Goal: Information Seeking & Learning: Learn about a topic

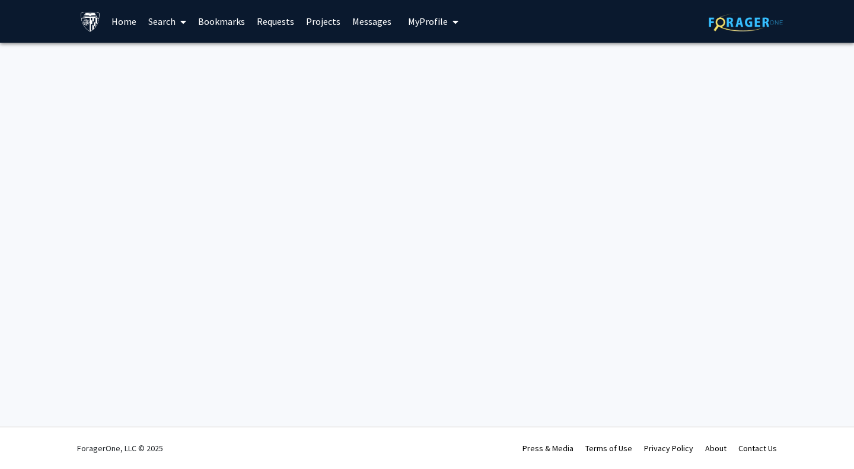
click at [171, 21] on link "Search" at bounding box center [167, 22] width 50 height 42
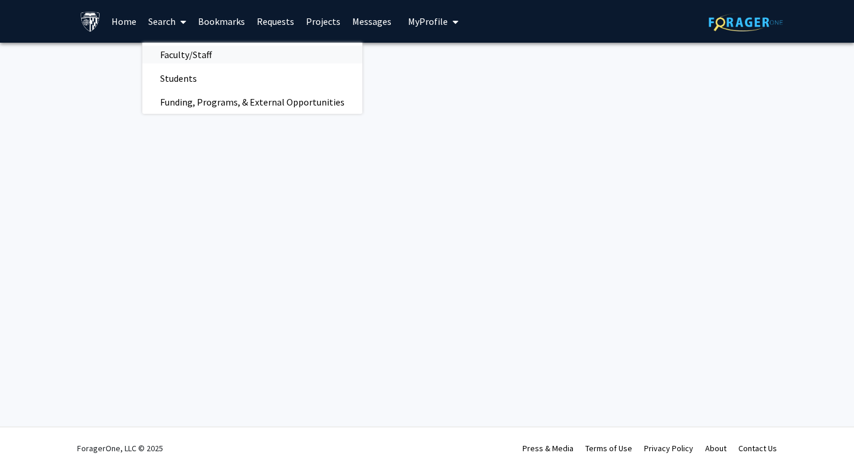
click at [203, 58] on span "Faculty/Staff" at bounding box center [185, 55] width 87 height 24
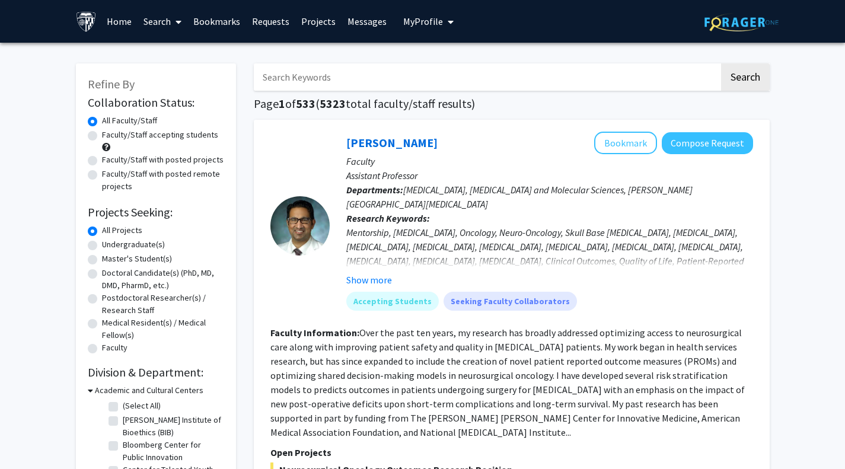
click at [304, 79] on input "Search Keywords" at bounding box center [487, 76] width 466 height 27
type input "psychoacoustic"
click at [721, 63] on button "Search" at bounding box center [745, 76] width 49 height 27
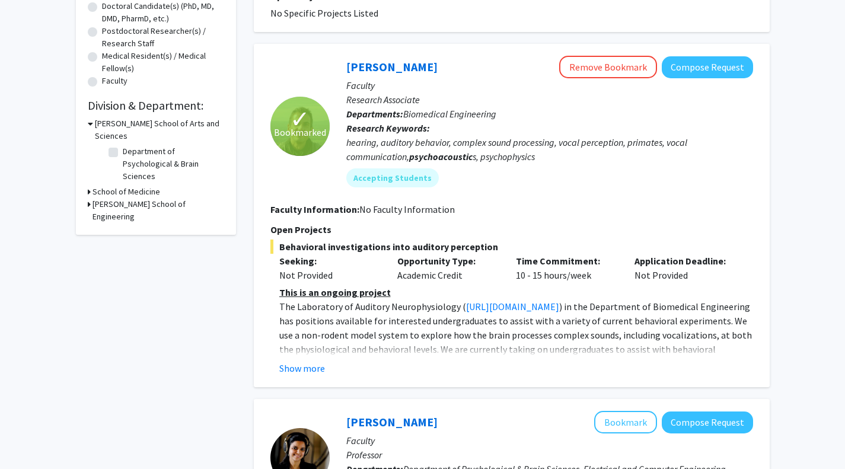
scroll to position [266, 0]
click at [297, 368] on button "Show more" at bounding box center [302, 369] width 46 height 14
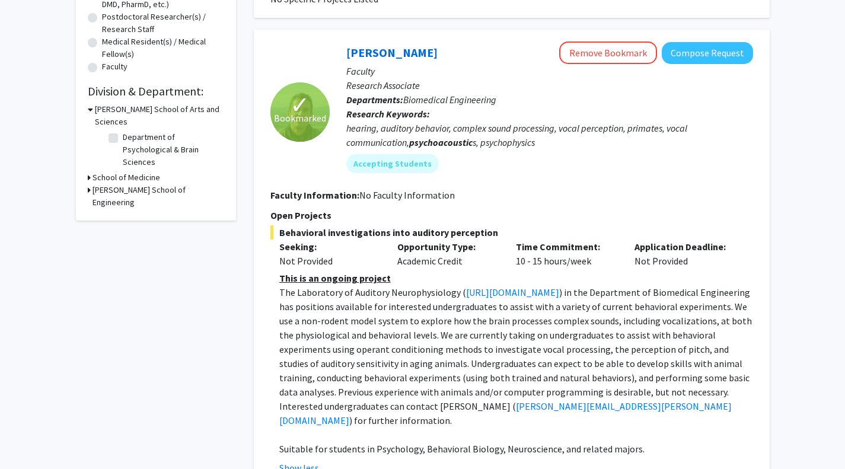
scroll to position [281, 0]
click at [399, 53] on link "[PERSON_NAME]" at bounding box center [391, 53] width 91 height 15
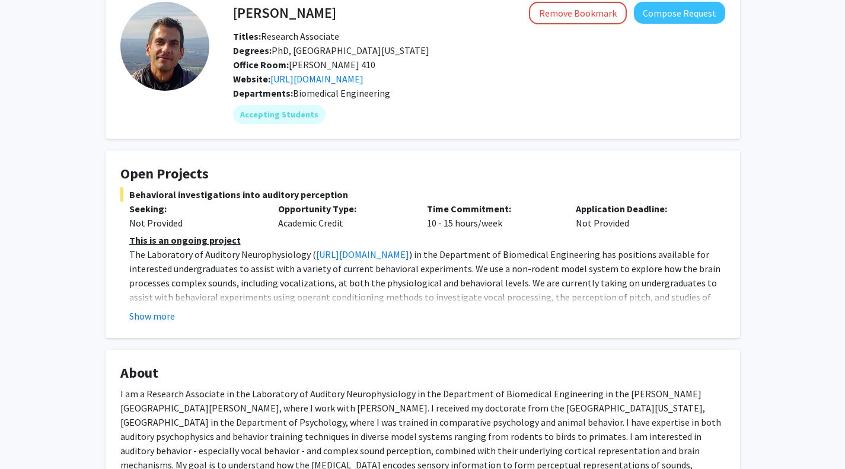
scroll to position [65, 0]
click at [165, 316] on button "Show more" at bounding box center [152, 315] width 46 height 14
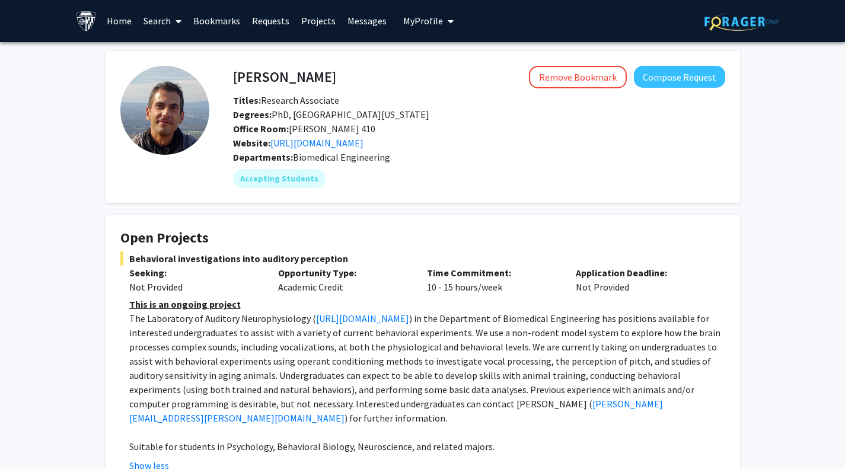
scroll to position [0, 0]
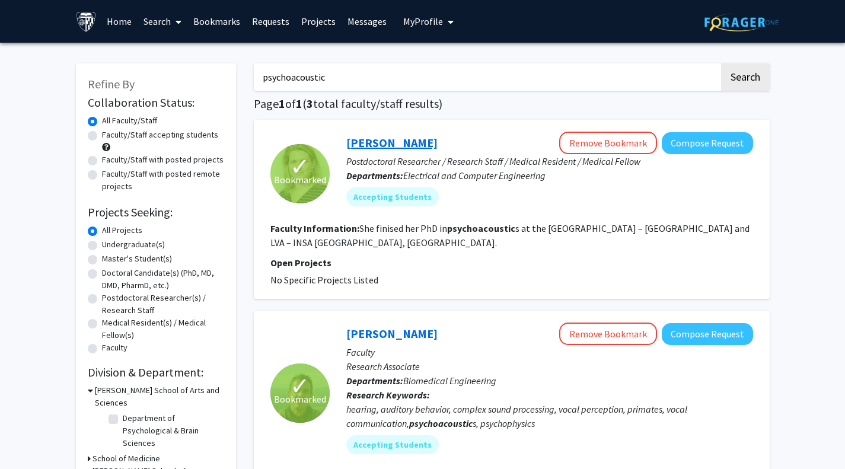
click at [392, 139] on link "[PERSON_NAME]" at bounding box center [391, 142] width 91 height 15
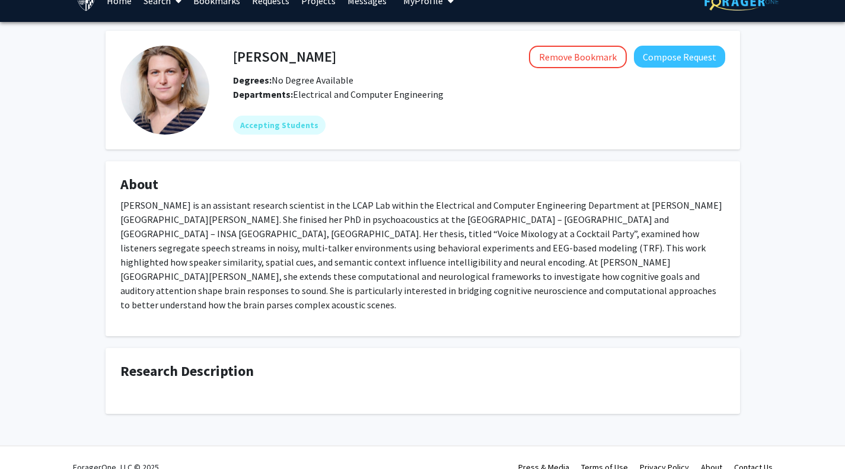
scroll to position [21, 0]
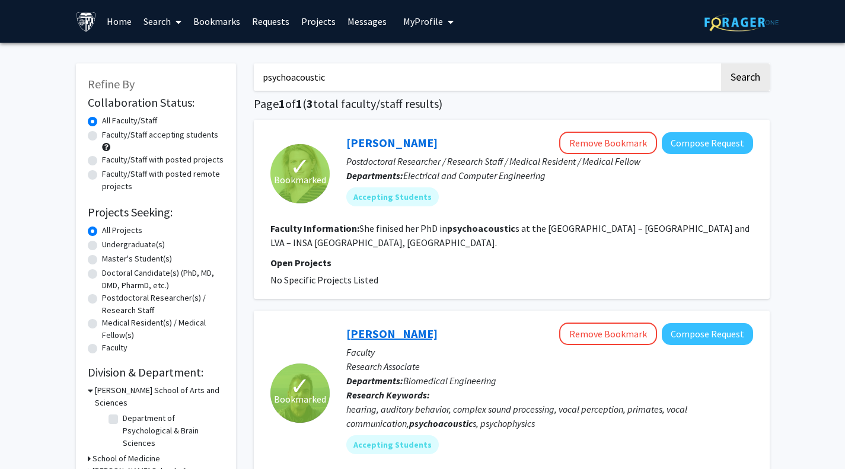
click at [383, 338] on link "[PERSON_NAME]" at bounding box center [391, 333] width 91 height 15
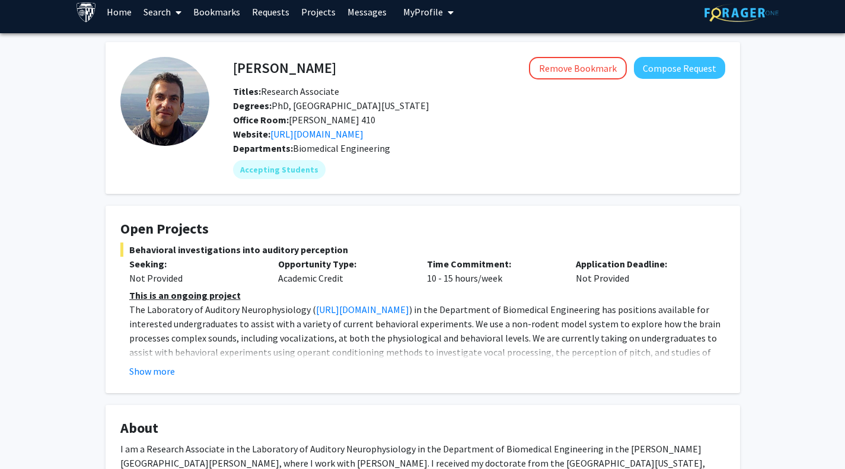
scroll to position [10, 0]
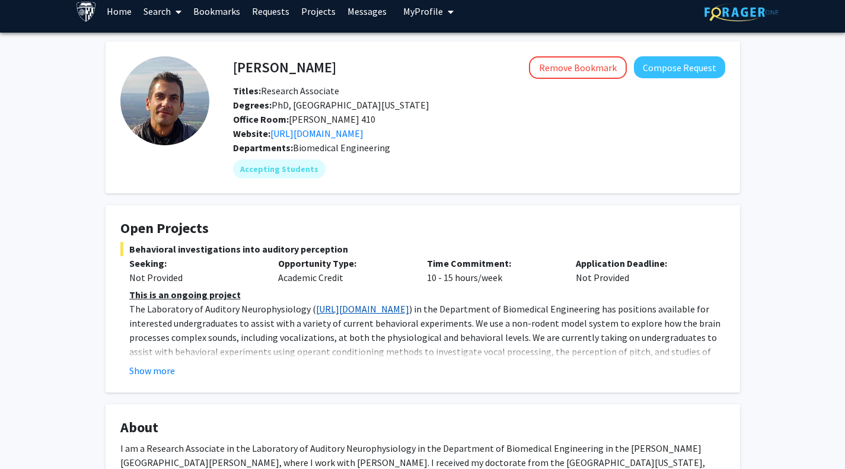
click at [371, 306] on link "[URL][DOMAIN_NAME]" at bounding box center [362, 309] width 93 height 12
drag, startPoint x: 348, startPoint y: 70, endPoint x: 232, endPoint y: 70, distance: 115.6
click at [232, 70] on div "[PERSON_NAME] Remove Bookmark Compose Request" at bounding box center [479, 67] width 510 height 23
drag, startPoint x: 235, startPoint y: 67, endPoint x: 342, endPoint y: 73, distance: 106.9
click at [336, 73] on h4 "[PERSON_NAME]" at bounding box center [284, 67] width 103 height 22
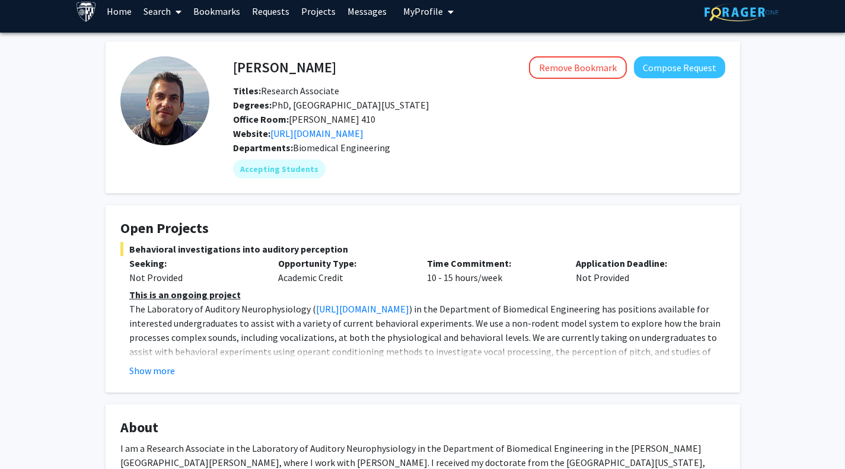
copy h4 "[PERSON_NAME]"
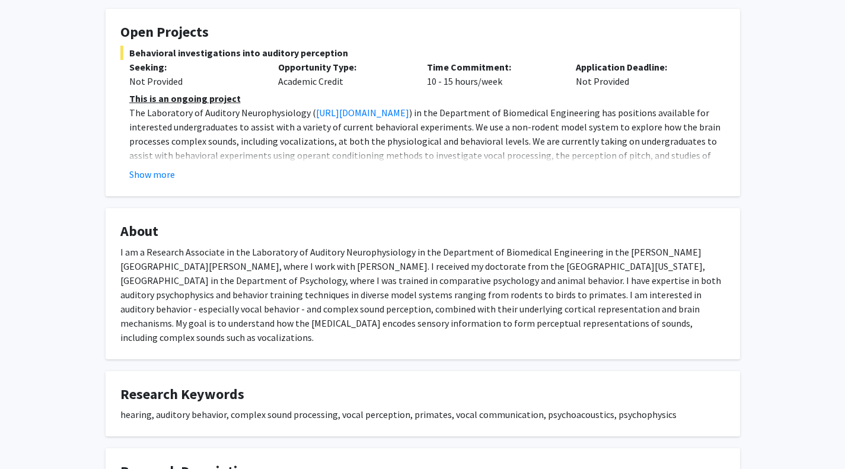
scroll to position [0, 0]
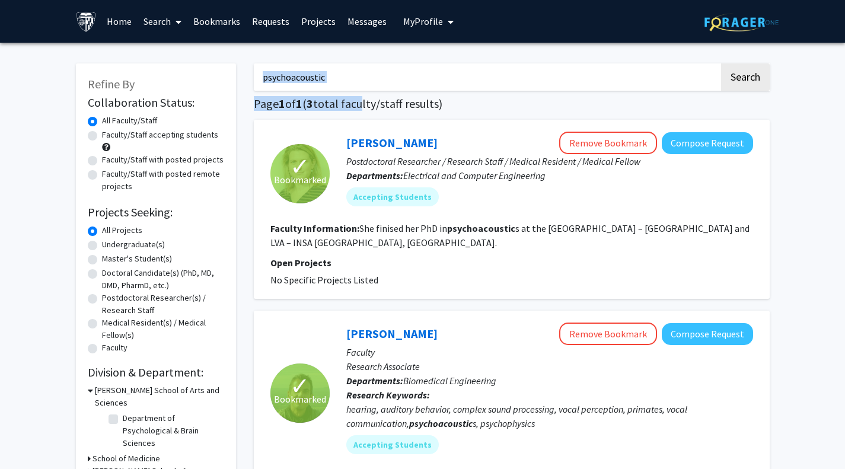
drag, startPoint x: 362, startPoint y: 91, endPoint x: 269, endPoint y: 72, distance: 94.6
drag, startPoint x: 335, startPoint y: 82, endPoint x: 230, endPoint y: 74, distance: 105.9
click at [721, 63] on button "Search" at bounding box center [745, 76] width 49 height 27
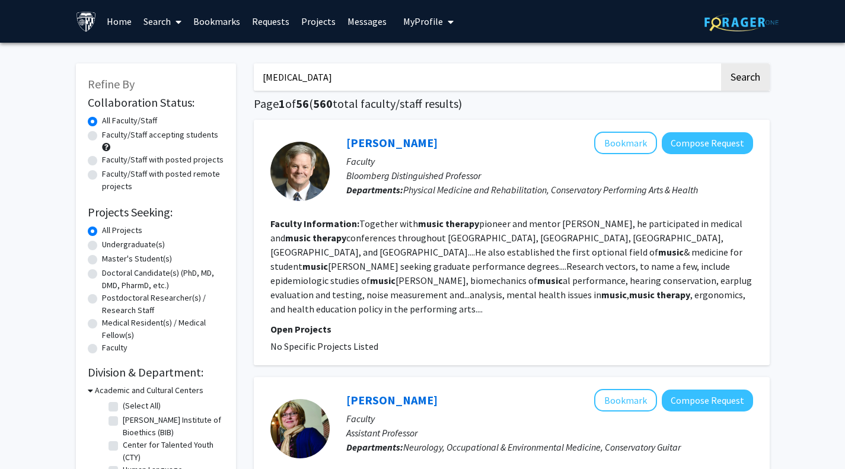
scroll to position [1, 0]
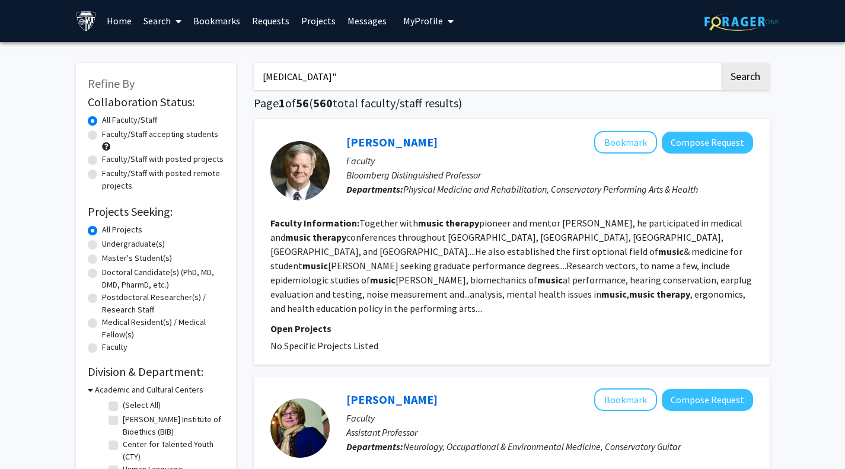
click at [262, 79] on input "[MEDICAL_DATA]"" at bounding box center [487, 76] width 466 height 27
click at [721, 63] on button "Search" at bounding box center [745, 76] width 49 height 27
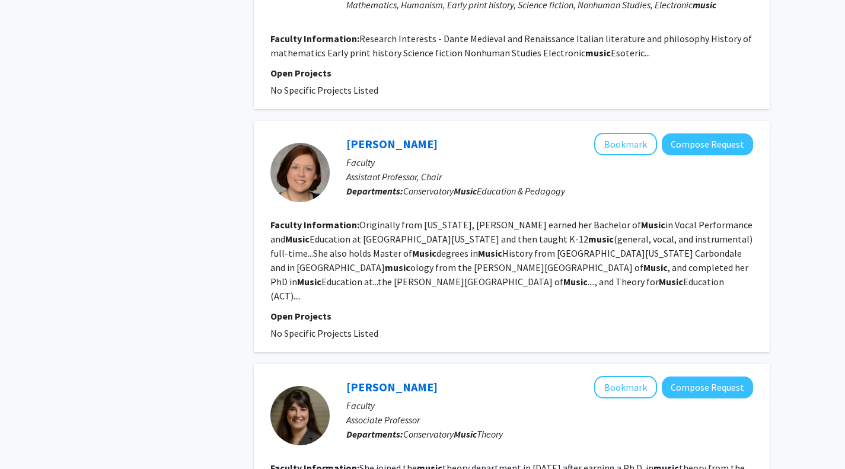
scroll to position [1225, 0]
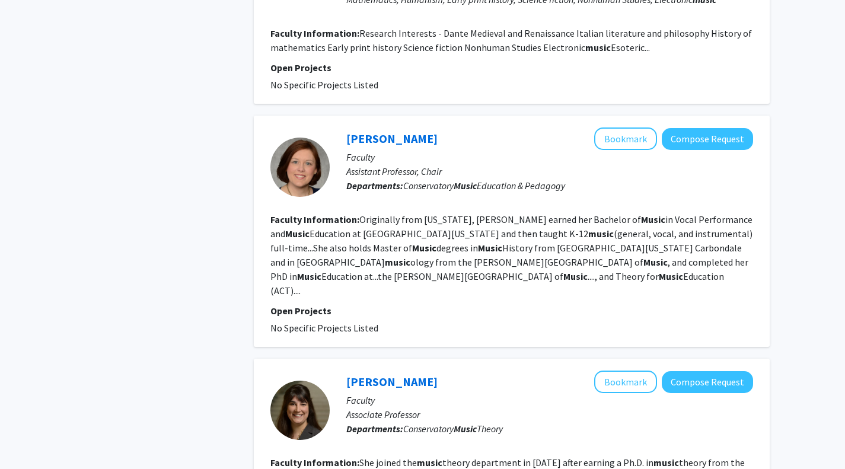
scroll to position [1, 0]
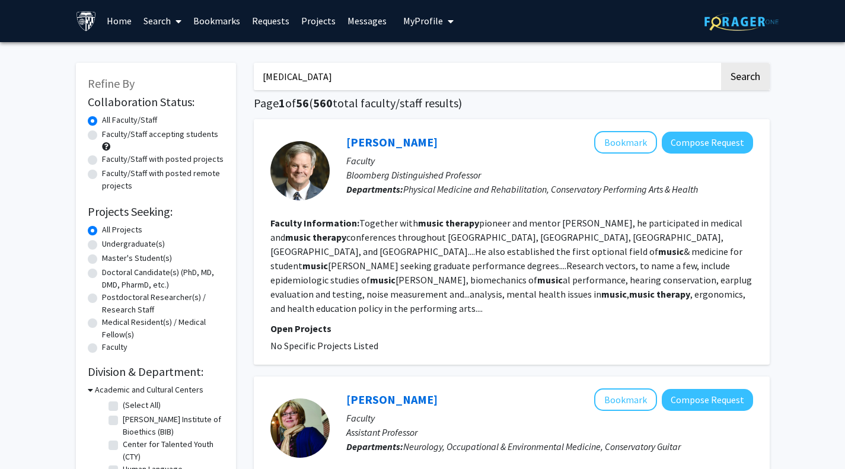
drag, startPoint x: 349, startPoint y: 74, endPoint x: 237, endPoint y: 65, distance: 113.0
click at [721, 63] on button "Search" at bounding box center [745, 76] width 49 height 27
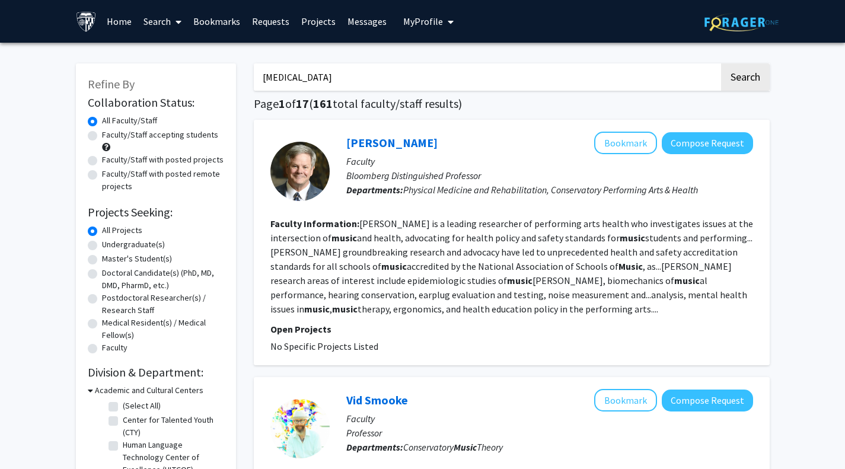
scroll to position [1, 0]
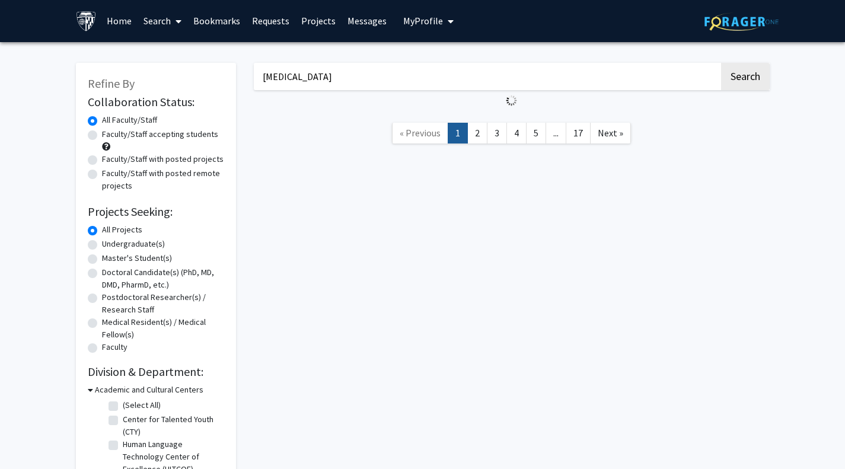
type input "psychoacoustic"
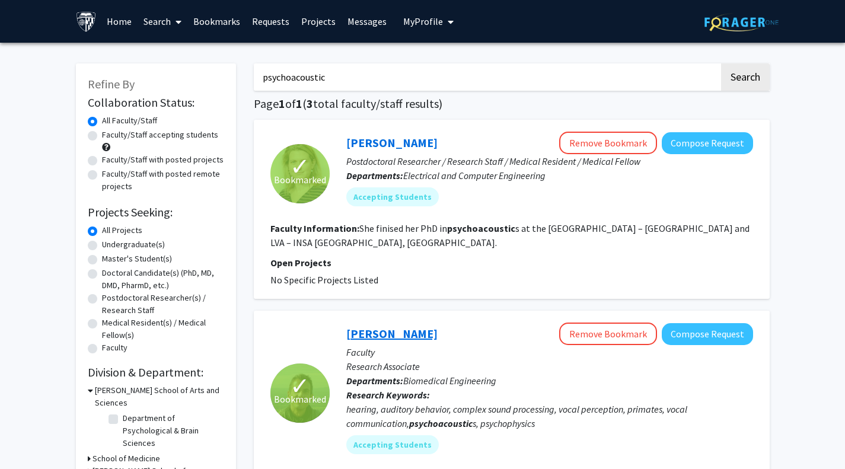
click at [386, 334] on link "[PERSON_NAME]" at bounding box center [391, 333] width 91 height 15
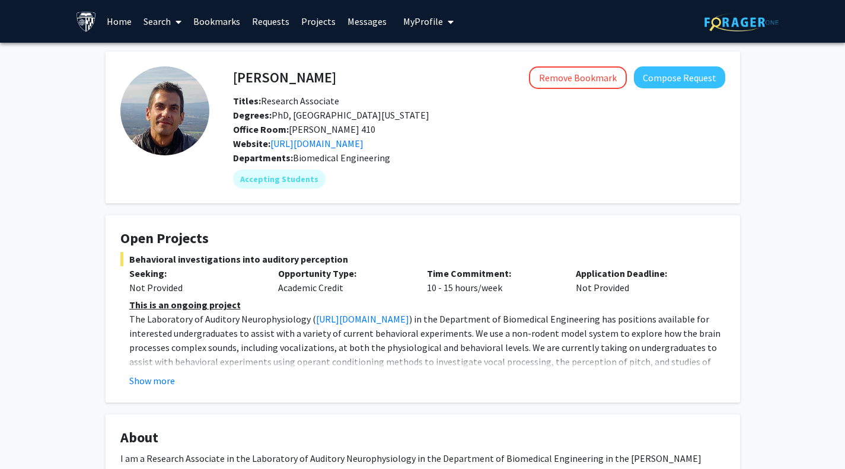
drag, startPoint x: 234, startPoint y: 79, endPoint x: 342, endPoint y: 75, distance: 108.0
click at [336, 75] on h4 "[PERSON_NAME]" at bounding box center [284, 77] width 103 height 22
copy h4 "[PERSON_NAME]"
click at [168, 380] on button "Show more" at bounding box center [152, 381] width 46 height 14
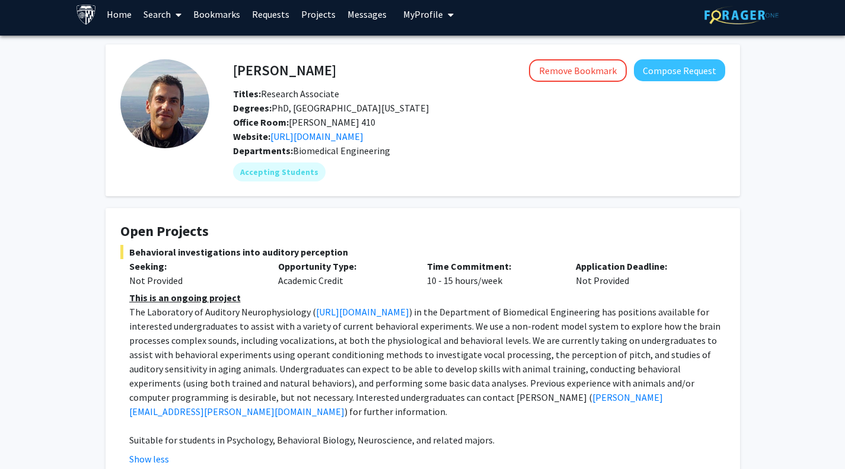
scroll to position [9, 0]
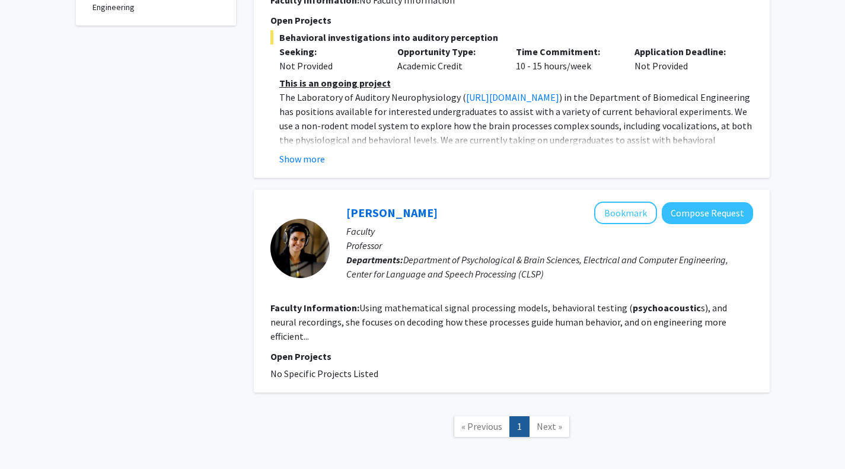
scroll to position [474, 0]
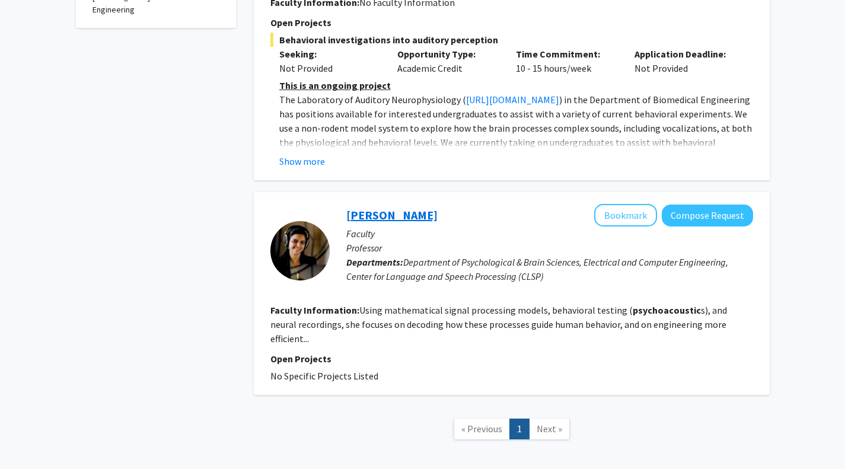
click at [382, 215] on link "[PERSON_NAME]" at bounding box center [391, 215] width 91 height 15
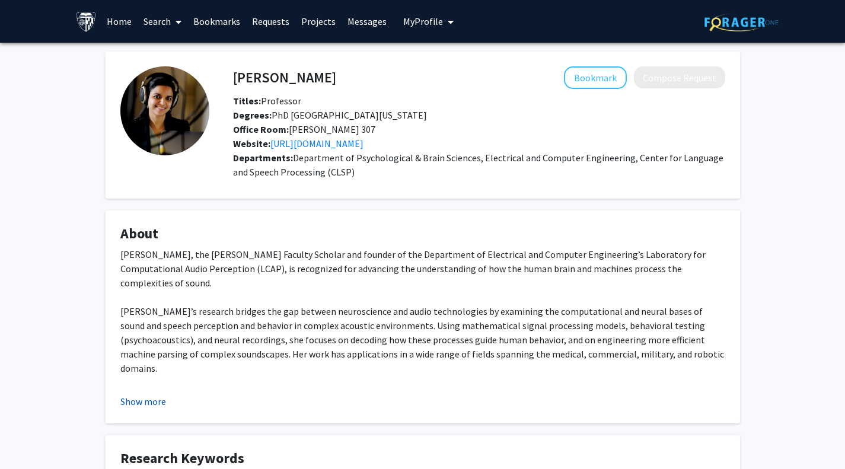
click at [155, 399] on button "Show more" at bounding box center [143, 401] width 46 height 14
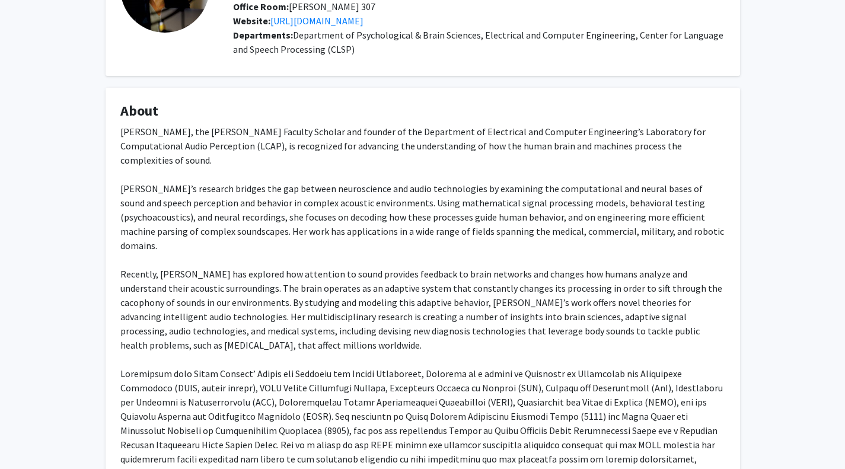
scroll to position [117, 0]
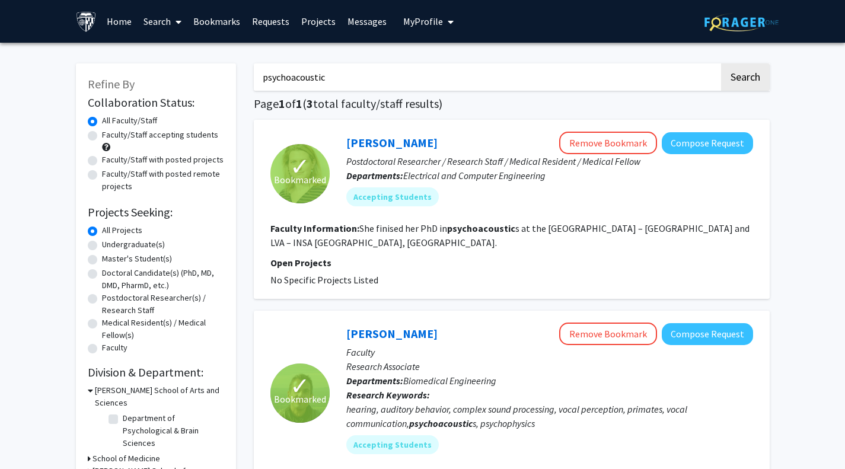
drag, startPoint x: 339, startPoint y: 81, endPoint x: 254, endPoint y: 75, distance: 85.0
click at [254, 75] on input "psychoacoustic" at bounding box center [487, 76] width 466 height 27
type input "[MEDICAL_DATA]"
click at [721, 63] on button "Search" at bounding box center [745, 76] width 49 height 27
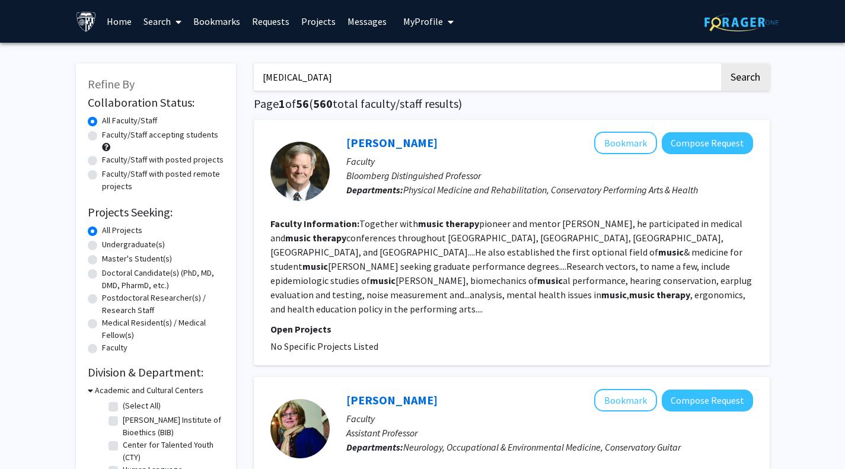
click at [102, 135] on label "Faculty/Staff accepting students" at bounding box center [160, 135] width 116 height 12
click at [102, 135] on input "Faculty/Staff accepting students" at bounding box center [106, 133] width 8 height 8
radio input "true"
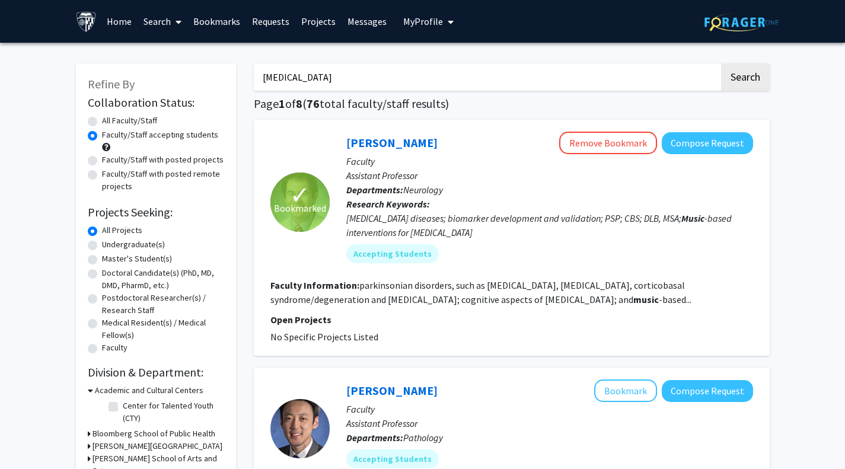
drag, startPoint x: 462, startPoint y: 142, endPoint x: 335, endPoint y: 148, distance: 127.1
click at [335, 148] on div "[PERSON_NAME] Remove Bookmark Compose Request Faculty Assistant Professor Depar…" at bounding box center [541, 202] width 423 height 141
copy link "[PERSON_NAME]"
